Goal: Task Accomplishment & Management: Use online tool/utility

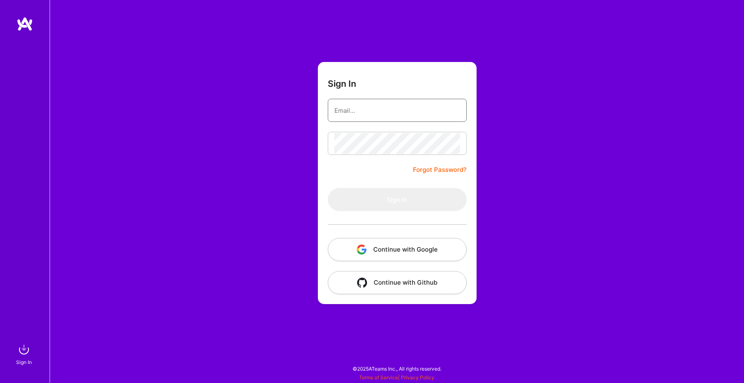
type input "[PERSON_NAME][EMAIL_ADDRESS][PERSON_NAME][DOMAIN_NAME]"
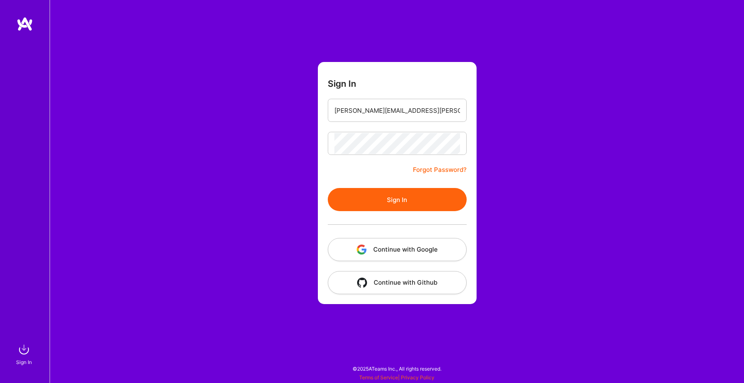
click at [518, 136] on div "Sign In [PERSON_NAME][EMAIL_ADDRESS][PERSON_NAME][DOMAIN_NAME] Forgot Password?…" at bounding box center [397, 191] width 694 height 383
click at [424, 195] on button "Sign In" at bounding box center [397, 199] width 139 height 23
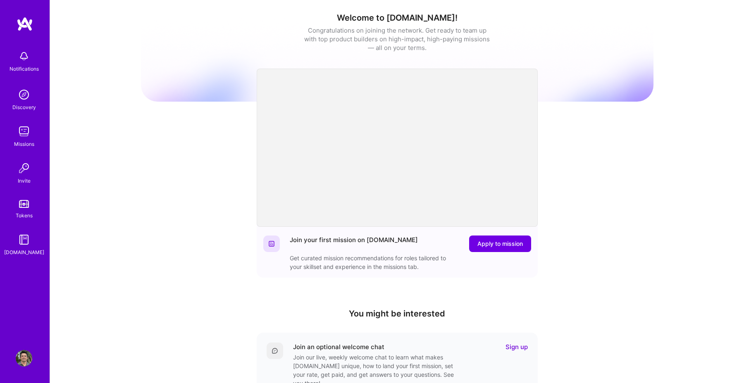
click at [25, 139] on img at bounding box center [24, 131] width 17 height 17
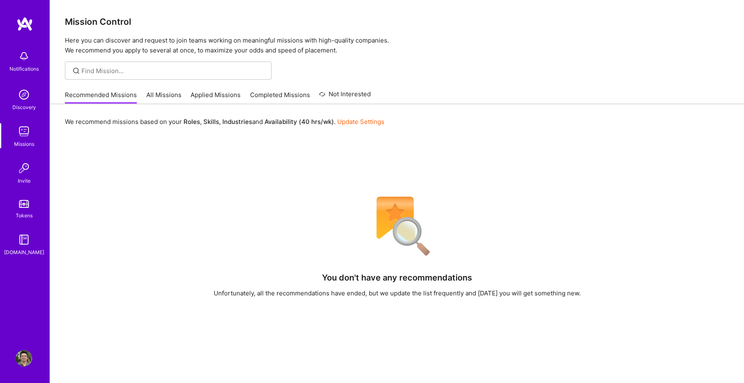
click at [164, 90] on link "All Missions" at bounding box center [163, 97] width 35 height 14
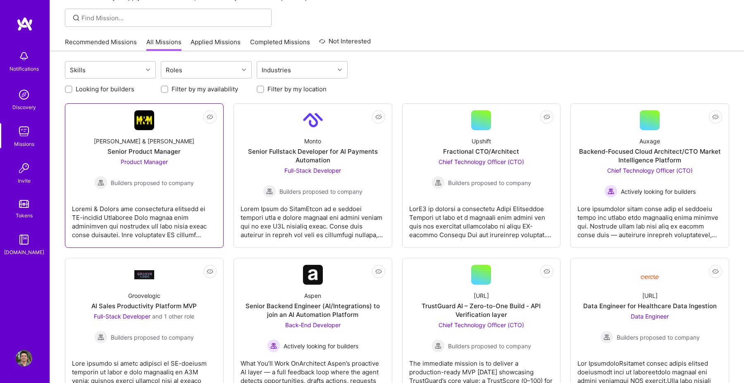
scroll to position [54, 0]
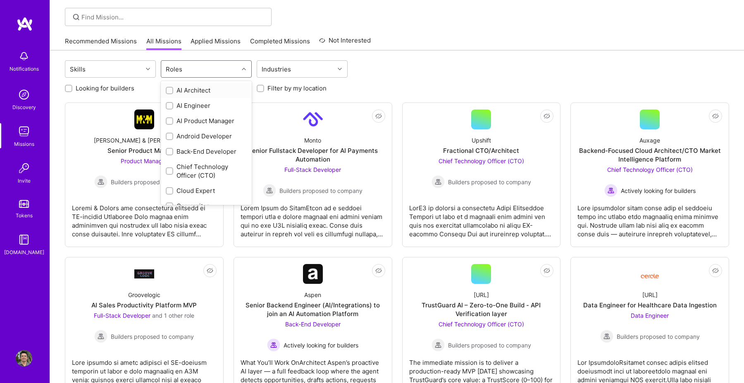
click at [233, 69] on div "Roles" at bounding box center [199, 69] width 77 height 17
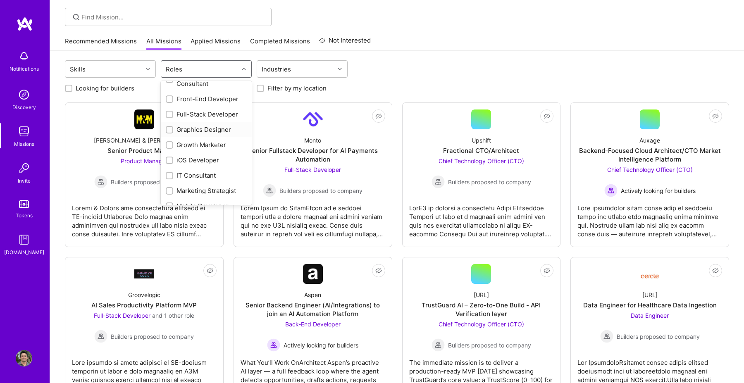
scroll to position [379, 0]
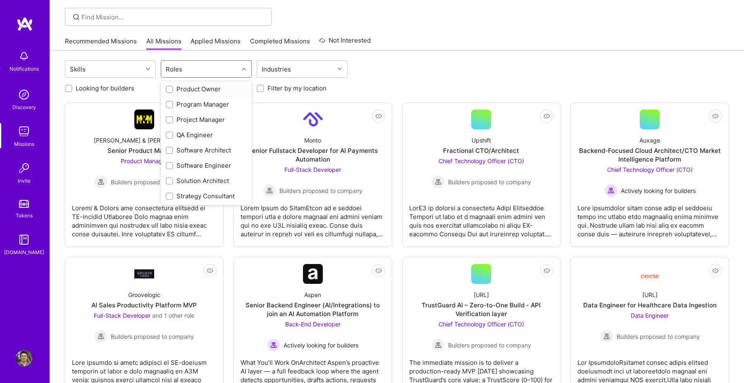
click at [186, 87] on div "Product Owner" at bounding box center [206, 89] width 81 height 9
checkbox input "true"
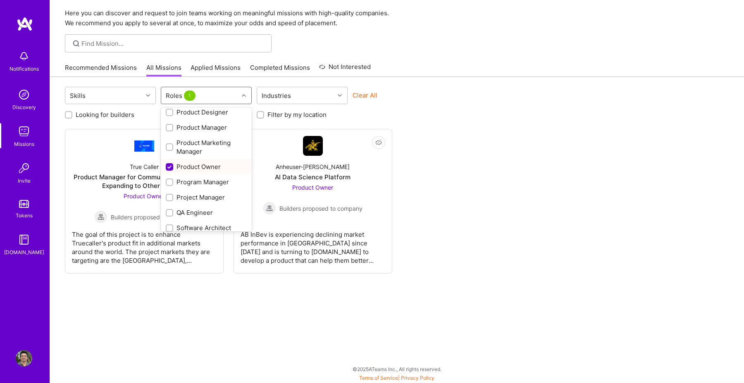
scroll to position [327, 0]
click at [170, 129] on input "checkbox" at bounding box center [170, 129] width 6 height 6
checkbox input "true"
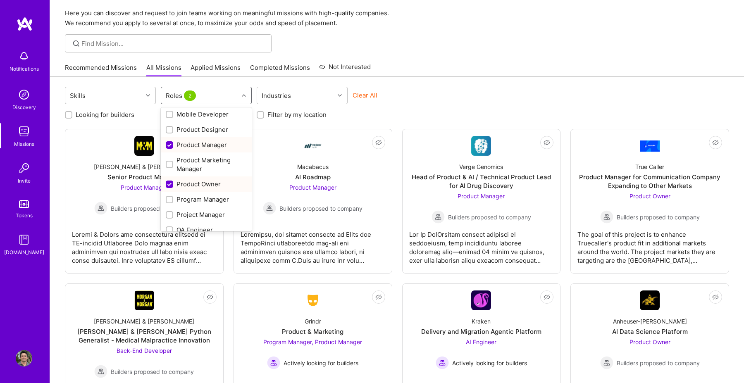
scroll to position [309, 0]
click at [428, 103] on div "Clear All" at bounding box center [397, 98] width 91 height 15
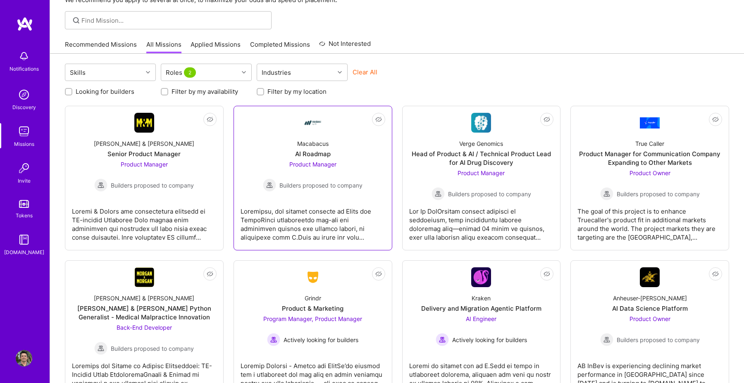
scroll to position [50, 0]
click at [101, 95] on label "Looking for builders" at bounding box center [105, 92] width 59 height 9
click at [72, 95] on input "Looking for builders" at bounding box center [70, 93] width 6 height 6
checkbox input "true"
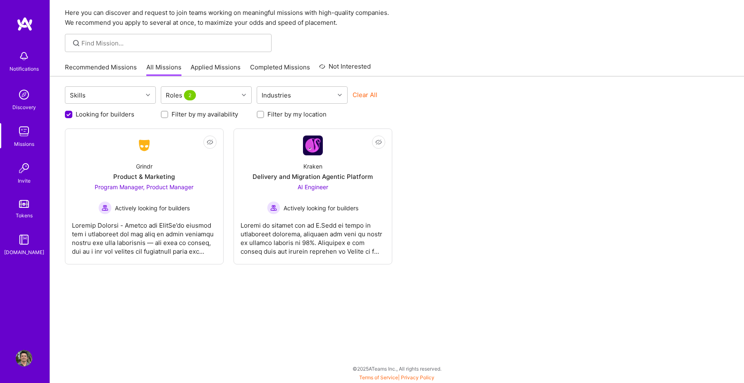
scroll to position [0, 0]
click at [186, 115] on label "Filter by my availability" at bounding box center [204, 114] width 67 height 9
click at [168, 115] on input "Filter by my availability" at bounding box center [165, 115] width 6 height 6
checkbox input "true"
click at [275, 115] on label "Filter by my location" at bounding box center [296, 114] width 59 height 9
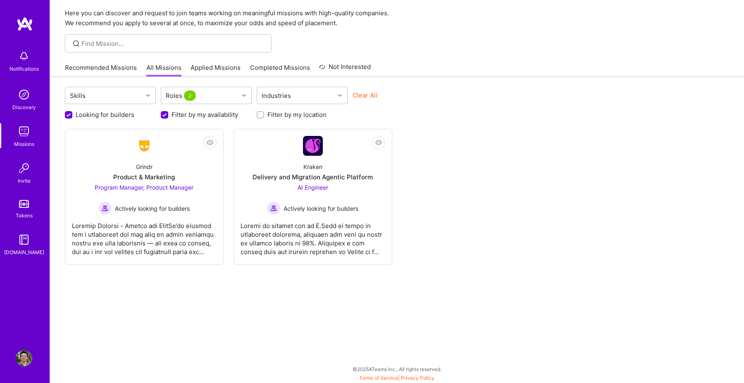
click at [264, 115] on input "Filter by my location" at bounding box center [261, 115] width 6 height 6
checkbox input "true"
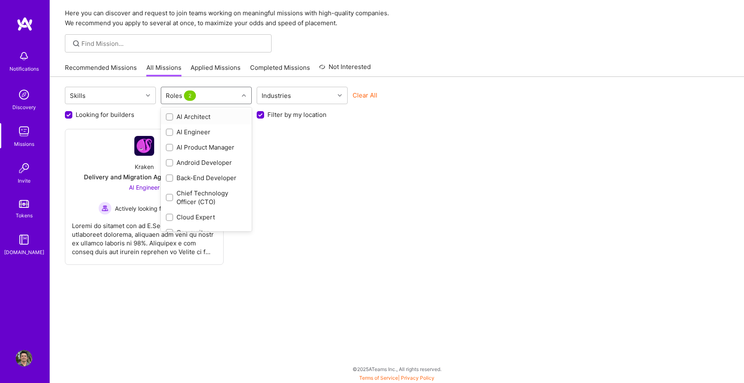
click at [230, 99] on div "Roles 2" at bounding box center [199, 95] width 77 height 17
click at [208, 150] on div "Product Owner" at bounding box center [206, 148] width 81 height 9
checkbox input "false"
click at [210, 109] on div "Product Manager" at bounding box center [206, 109] width 81 height 9
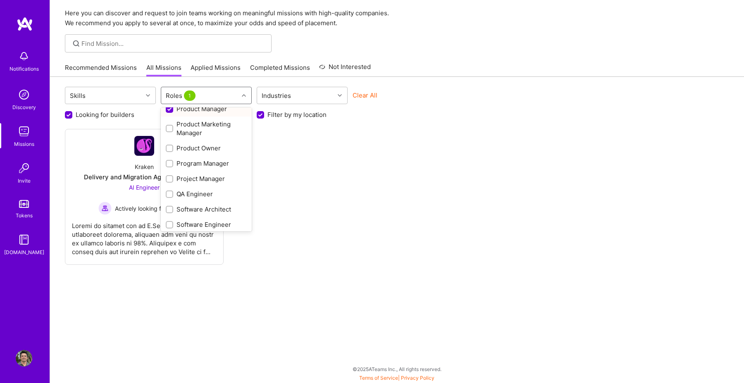
checkbox input "false"
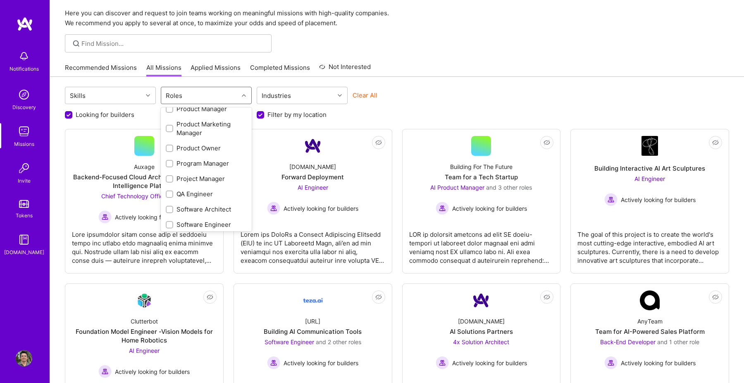
scroll to position [347, 0]
click at [410, 110] on div "Looking for builders Filter by my availability Filter by my location" at bounding box center [397, 112] width 664 height 13
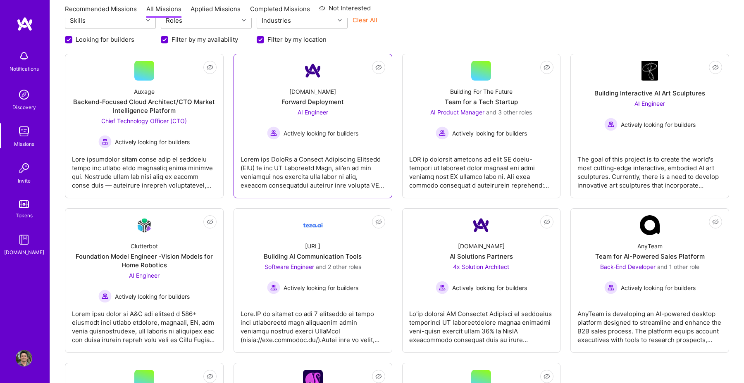
scroll to position [104, 0]
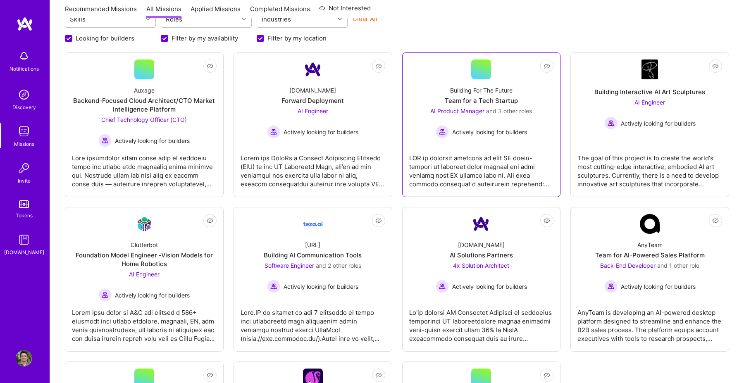
click at [526, 94] on div "Building For The Future Team for a Tech Startup AI Product Manager and 3 other …" at bounding box center [481, 108] width 145 height 59
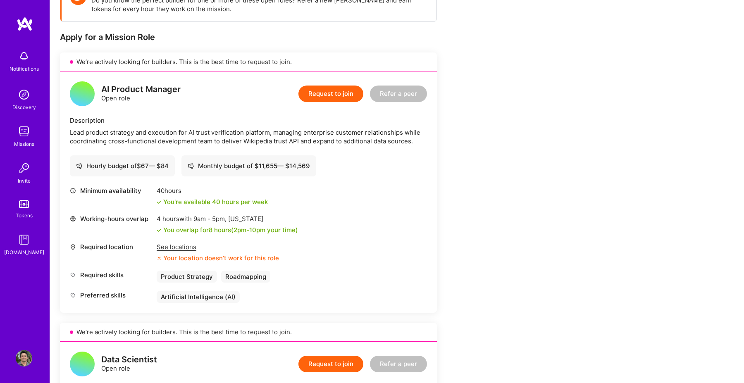
scroll to position [146, 0]
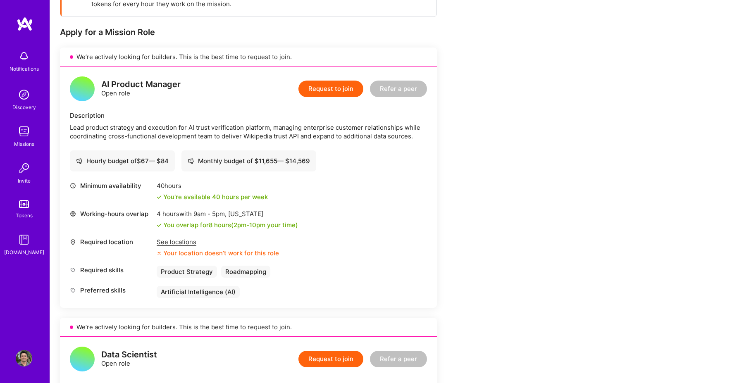
click at [190, 241] on div "See locations" at bounding box center [218, 242] width 122 height 9
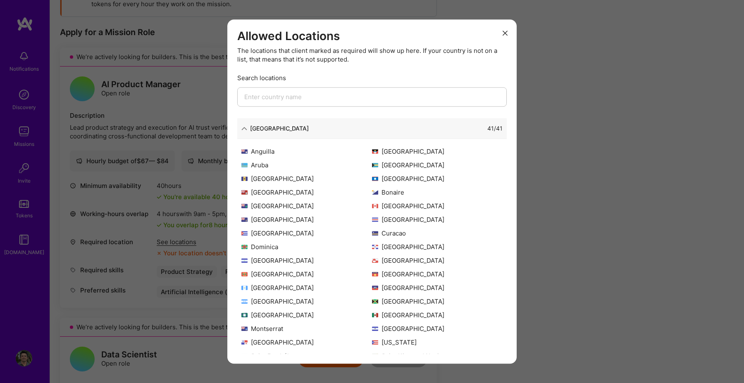
click at [359, 95] on input "modal" at bounding box center [371, 96] width 269 height 19
click at [245, 126] on icon "modal" at bounding box center [244, 129] width 6 height 6
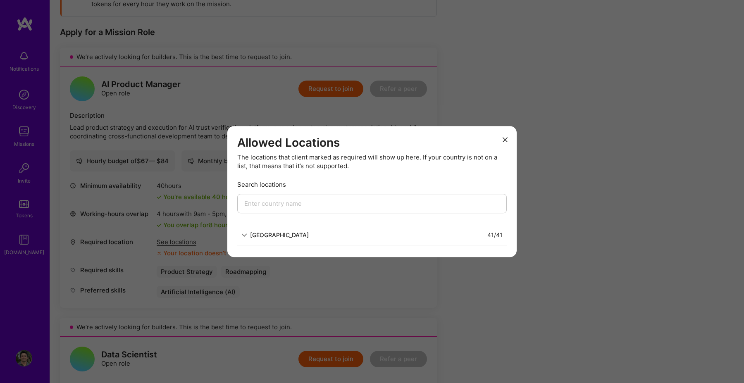
click at [275, 234] on div "[GEOGRAPHIC_DATA]" at bounding box center [279, 235] width 59 height 9
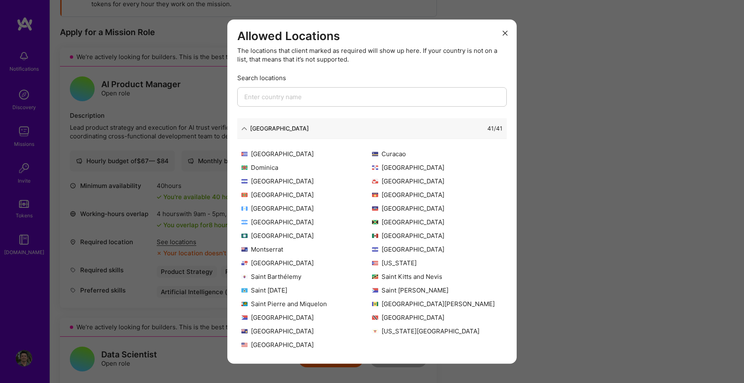
scroll to position [0, 0]
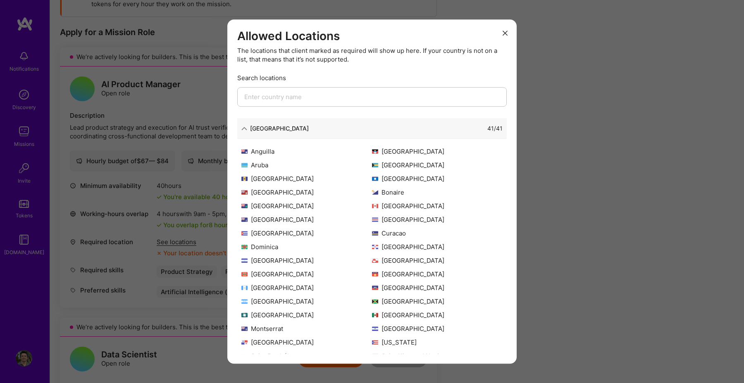
click at [312, 97] on input "modal" at bounding box center [371, 96] width 269 height 19
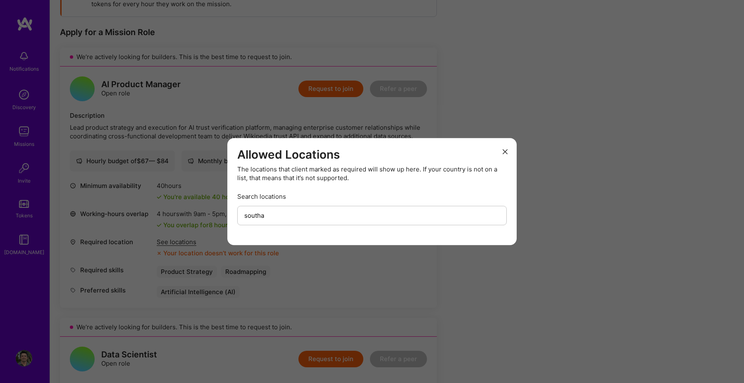
type input "southa"
click at [507, 138] on div "Allowed Locations The locations that client marked as required will show up her…" at bounding box center [371, 191] width 289 height 107
click at [507, 152] on icon "modal" at bounding box center [504, 151] width 5 height 5
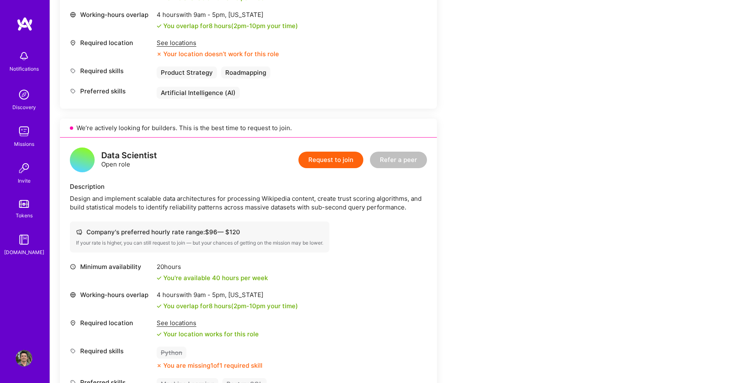
scroll to position [471, 0]
